Goal: Task Accomplishment & Management: Use online tool/utility

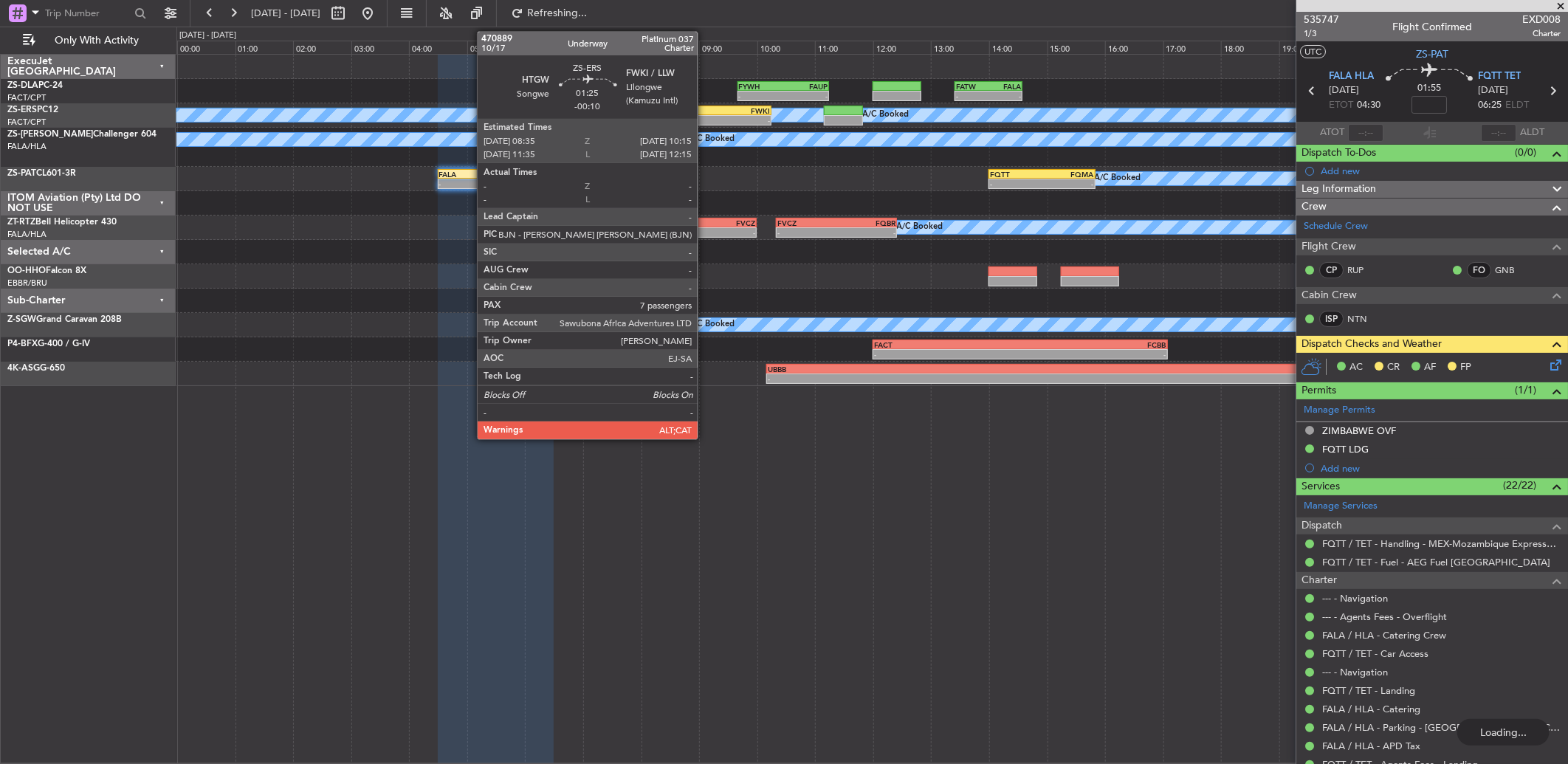
scroll to position [435, 0]
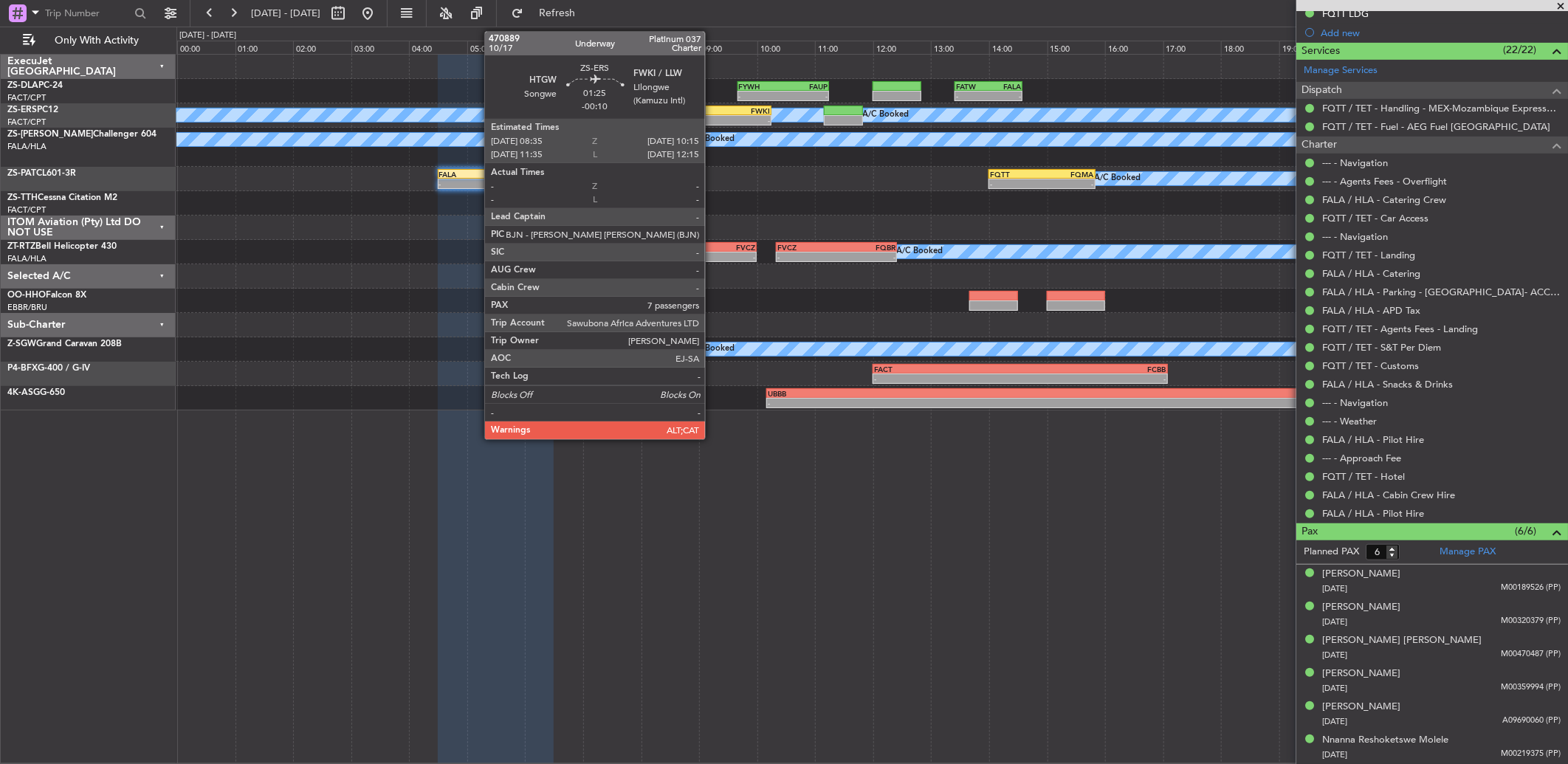
click at [713, 118] on div "-" at bounding box center [699, 120] width 47 height 9
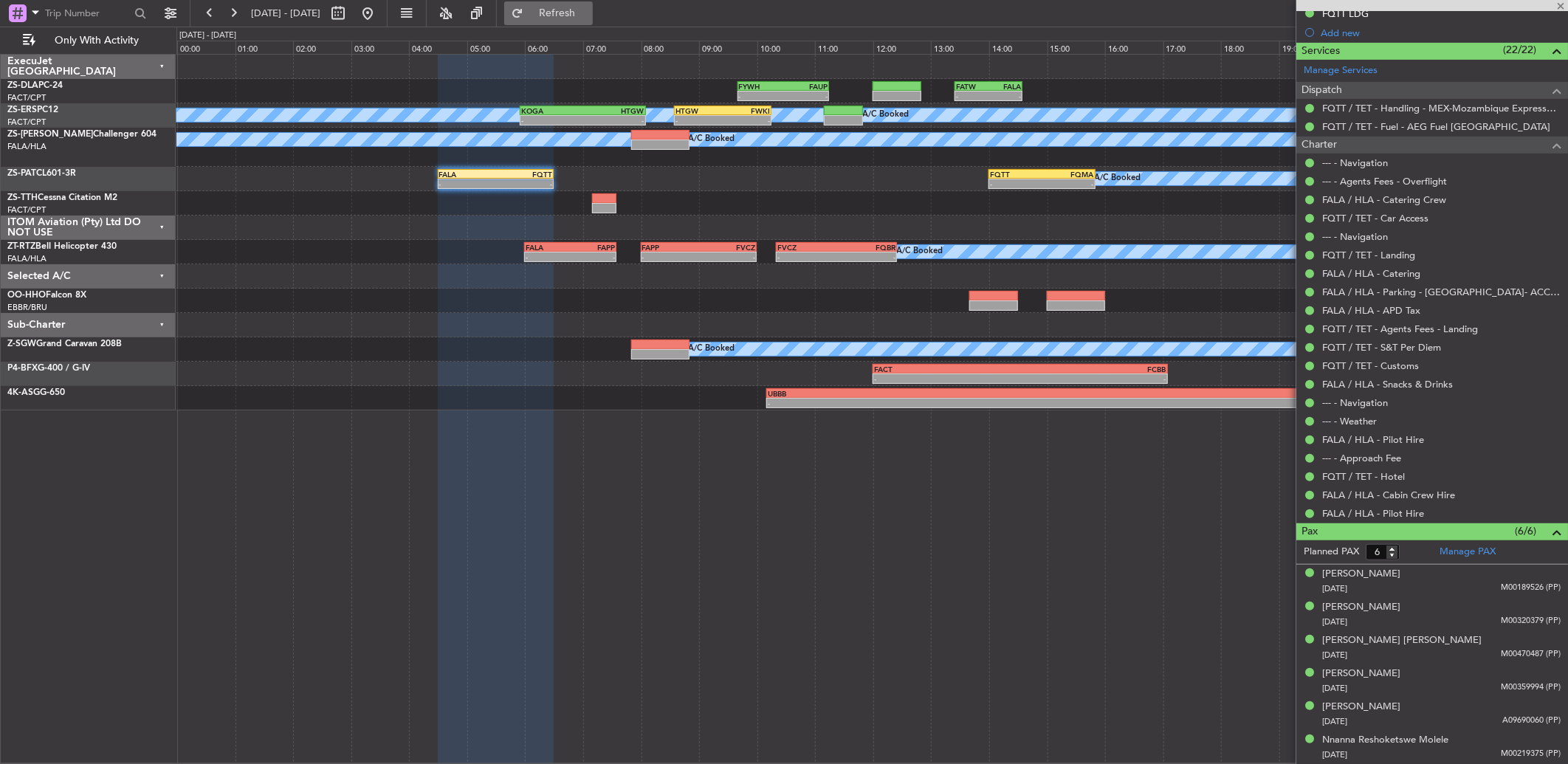
drag, startPoint x: 621, startPoint y: 2, endPoint x: 614, endPoint y: 5, distance: 7.6
click at [593, 3] on button "Refresh" at bounding box center [548, 14] width 89 height 24
type input "-00:10"
type input "7"
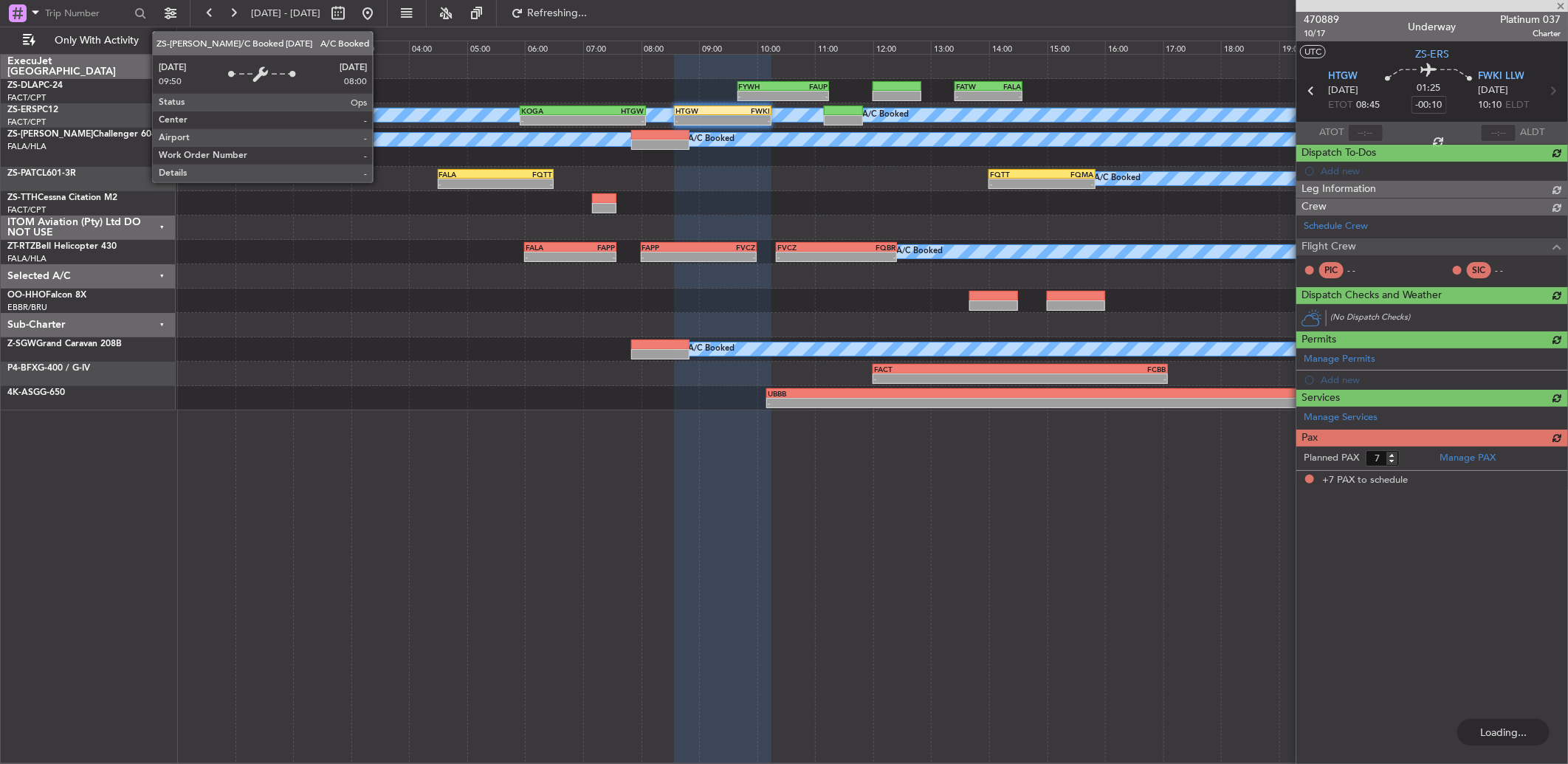
scroll to position [0, 0]
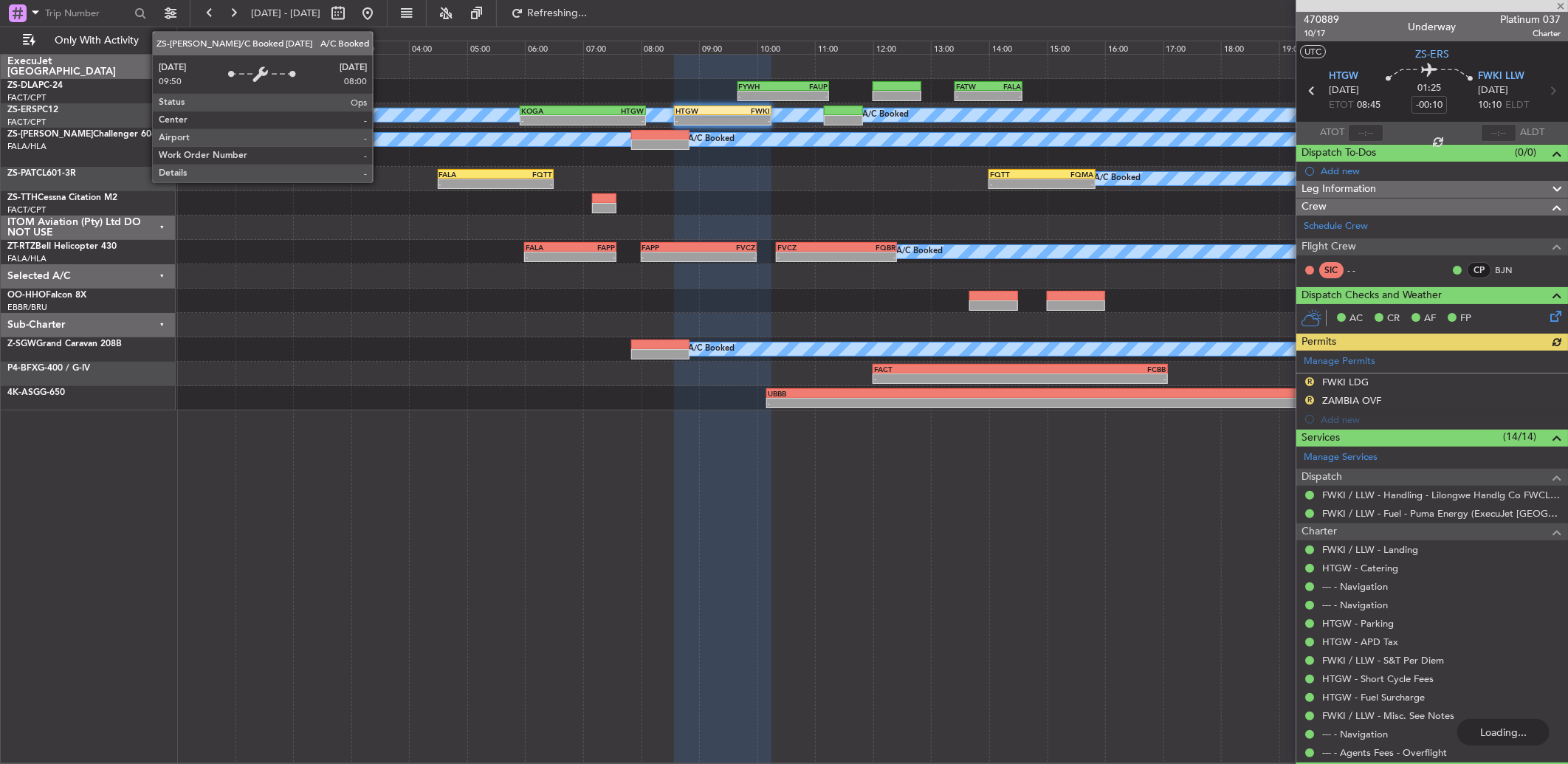
type input "6"
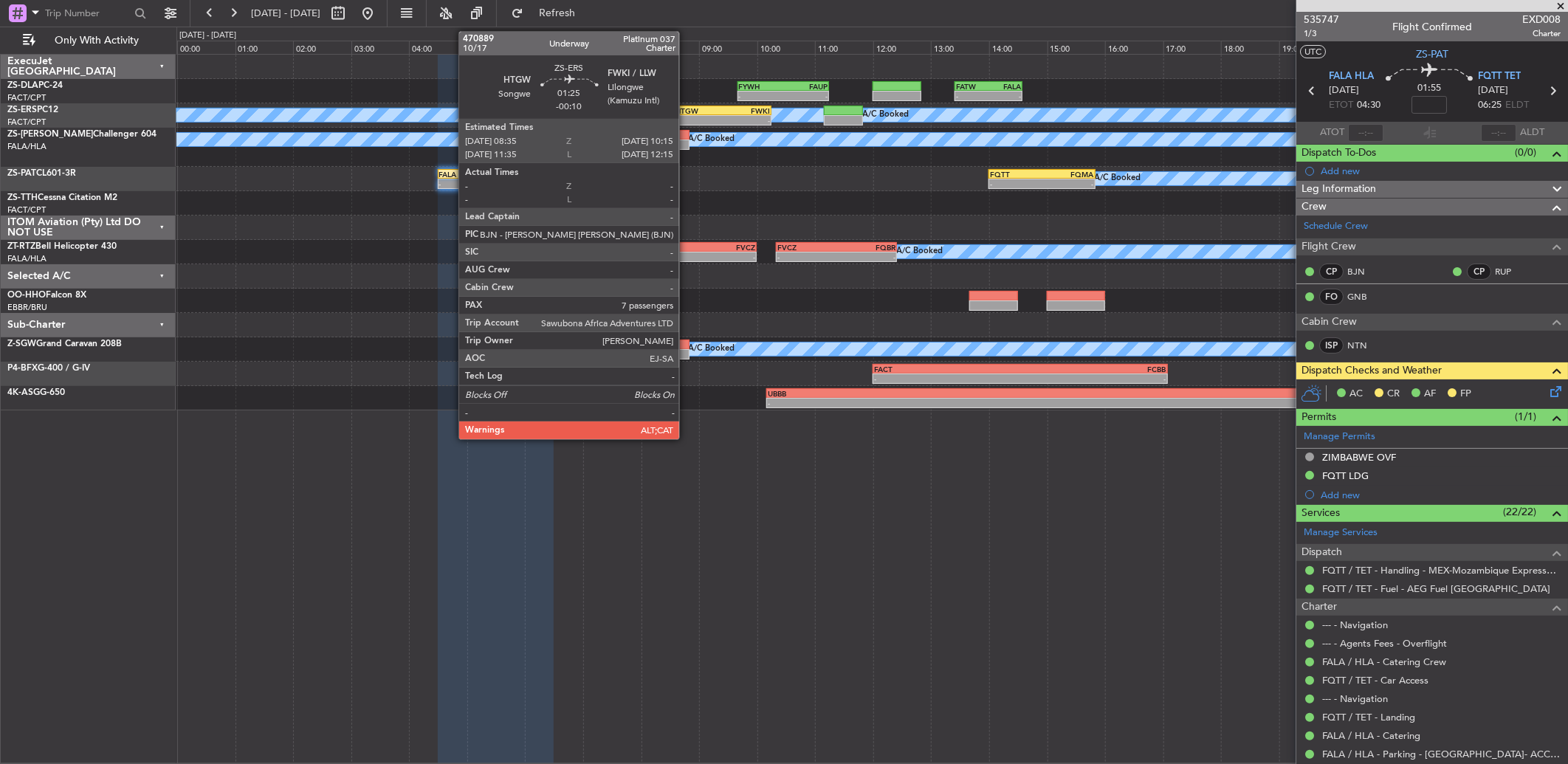
click at [686, 109] on div "HTGW" at bounding box center [699, 110] width 47 height 9
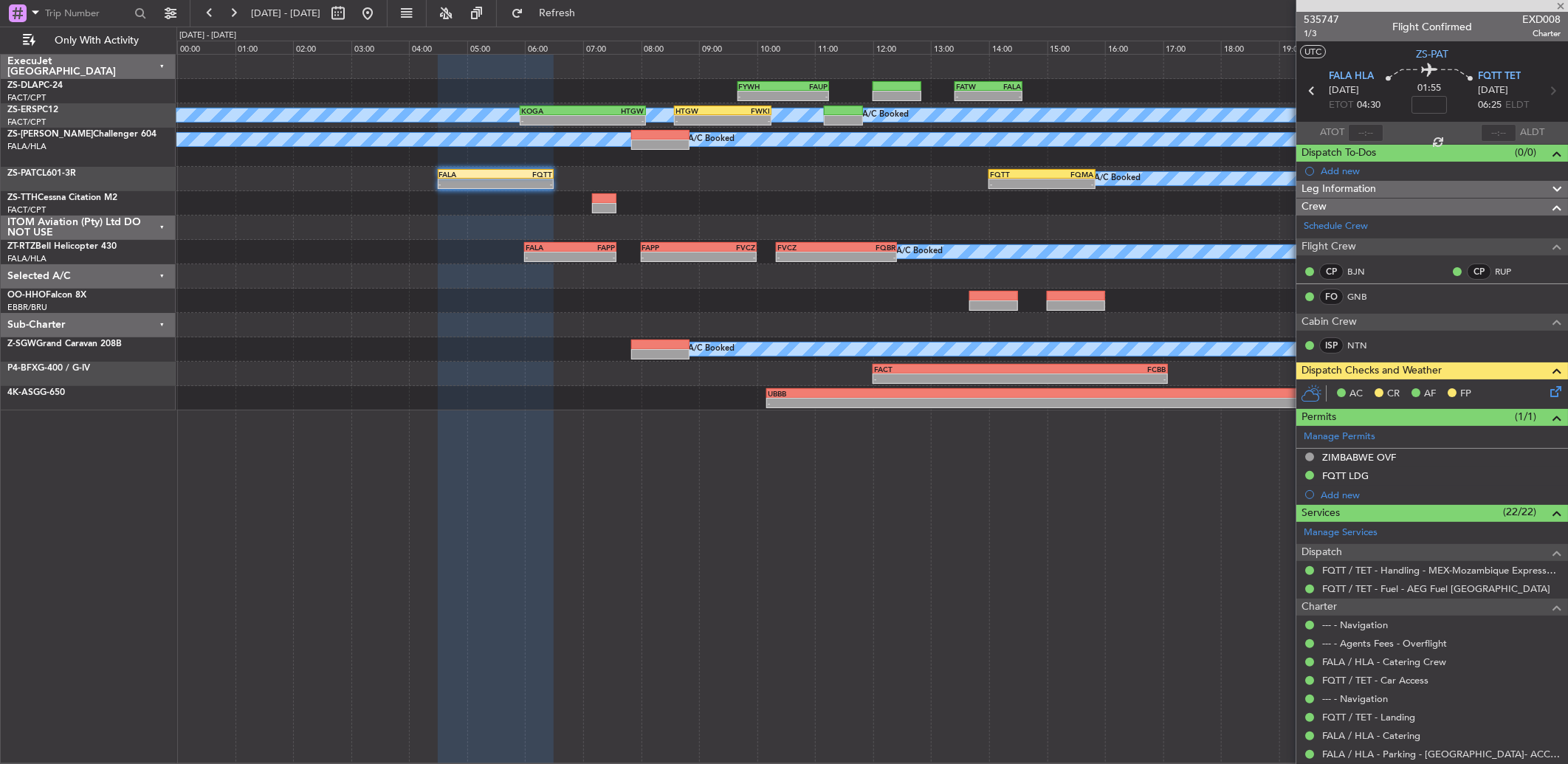
type input "-00:10"
type input "7"
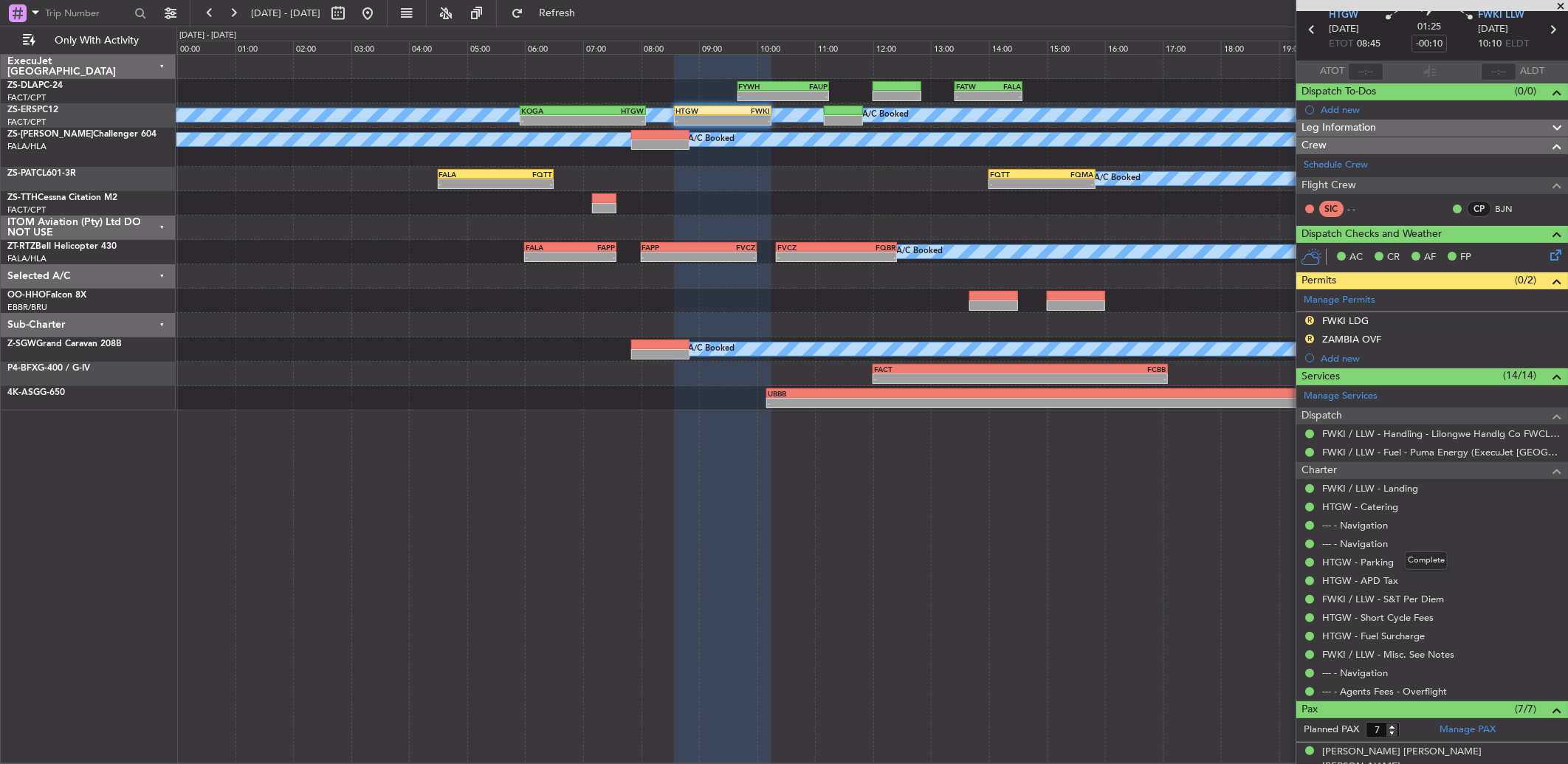
scroll to position [82, 0]
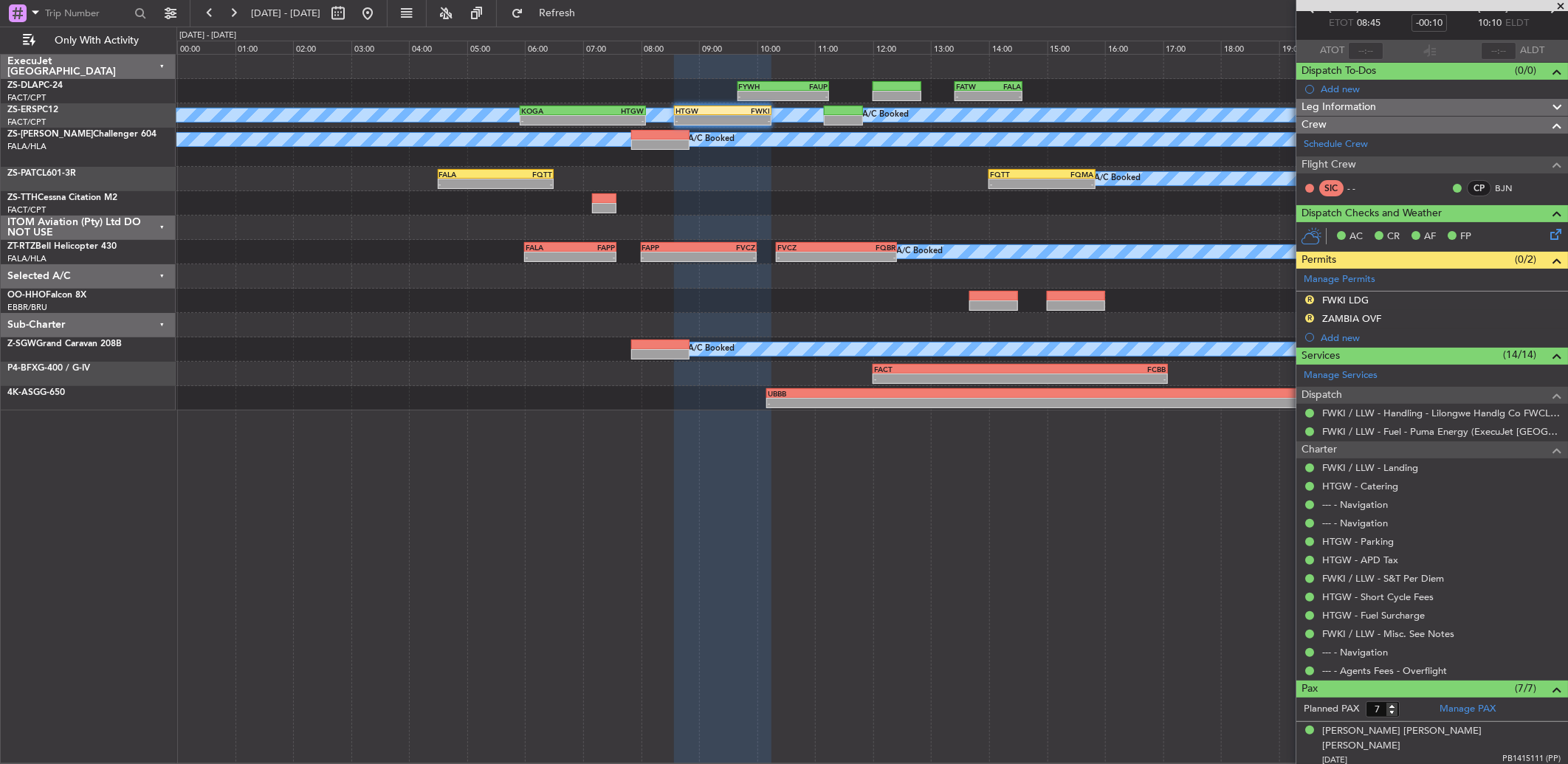
click at [1451, 235] on button at bounding box center [1451, 235] width 9 height 9
